Goal: Task Accomplishment & Management: Use online tool/utility

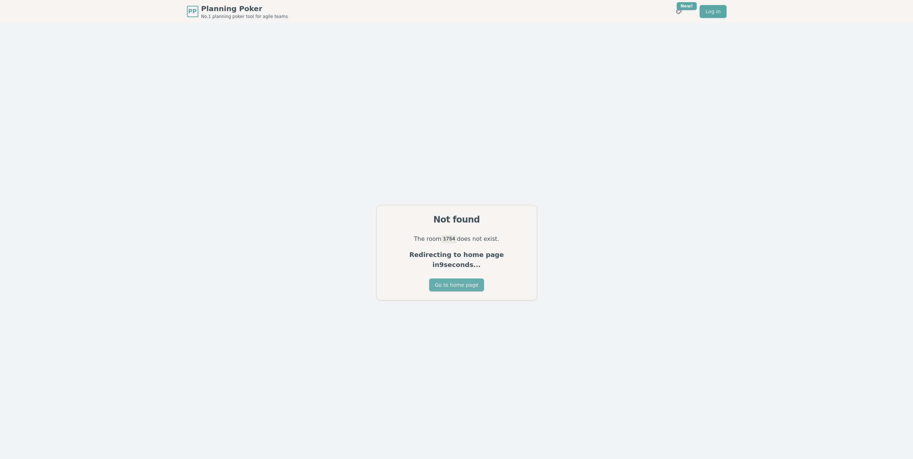
click at [448, 280] on button "Go to home page" at bounding box center [456, 285] width 55 height 13
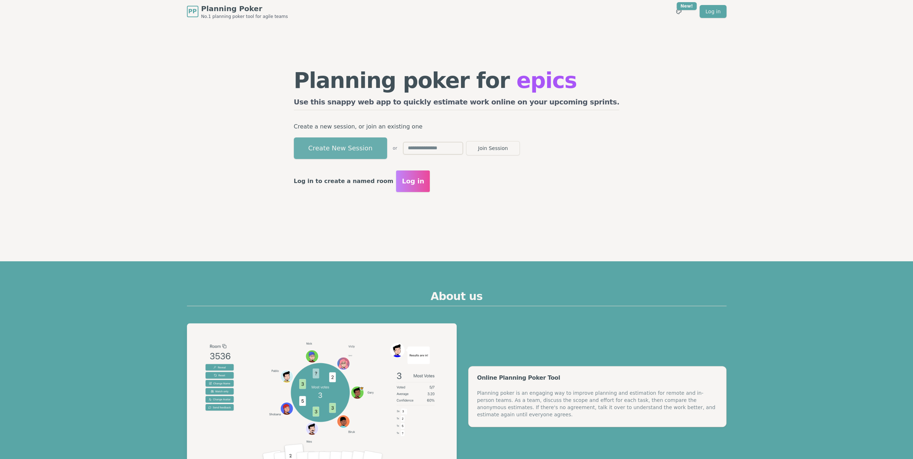
click at [370, 153] on button "Create New Session" at bounding box center [340, 148] width 93 height 22
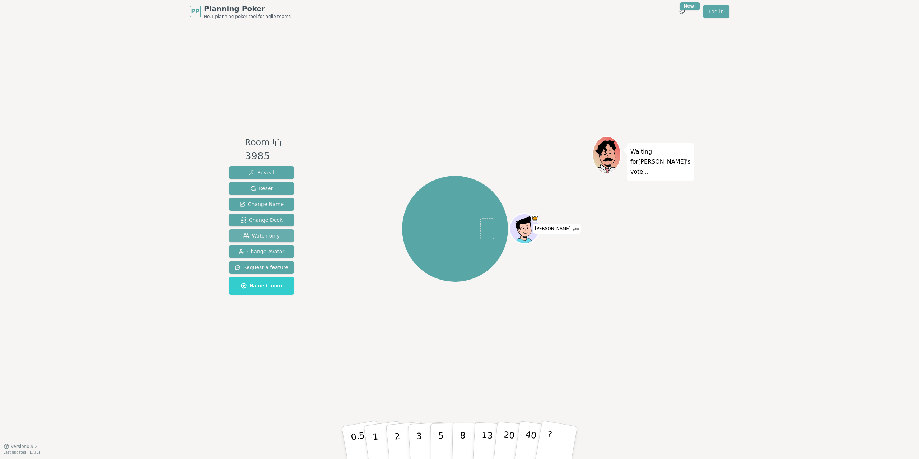
click at [273, 231] on button "Watch only" at bounding box center [261, 235] width 65 height 13
